Goal: Browse casually

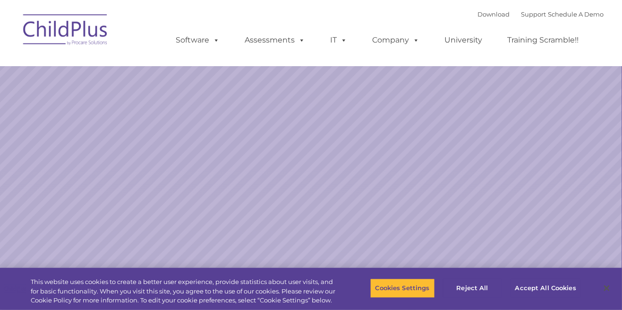
select select "MEDIUM"
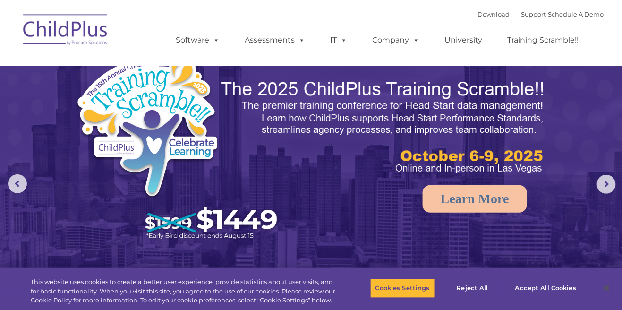
click at [558, 210] on img at bounding box center [311, 195] width 622 height 391
click at [605, 181] on rs-arrow at bounding box center [606, 184] width 19 height 19
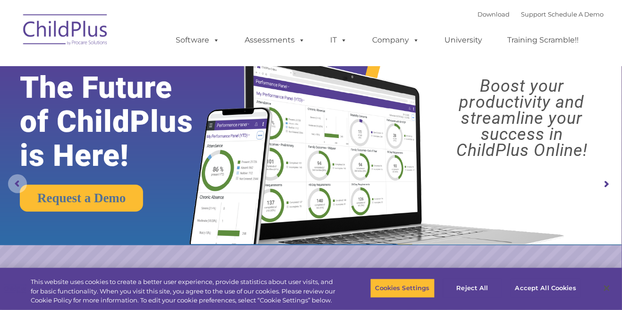
click at [26, 181] on rs-arrow at bounding box center [17, 183] width 19 height 19
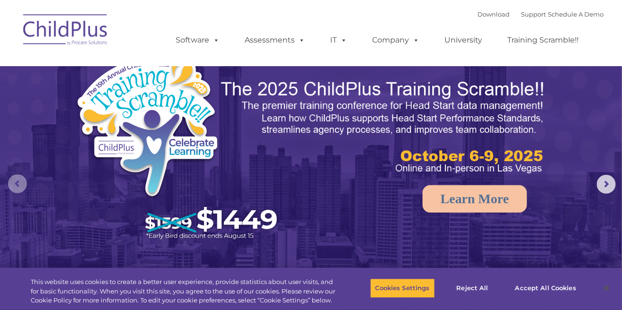
click at [26, 181] on rs-arrow at bounding box center [17, 183] width 19 height 19
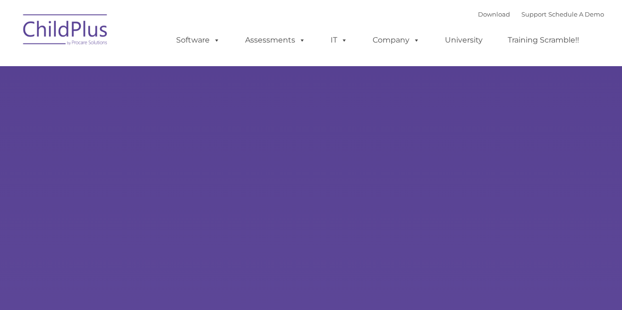
type input ""
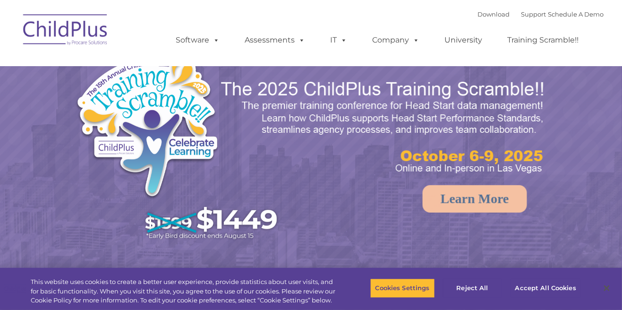
select select "MEDIUM"
